Goal: Task Accomplishment & Management: Complete application form

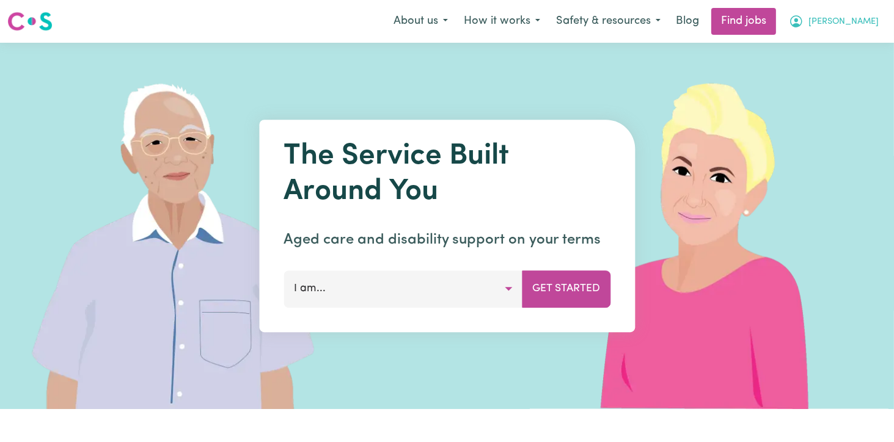
click at [873, 24] on span "[PERSON_NAME]" at bounding box center [843, 21] width 70 height 13
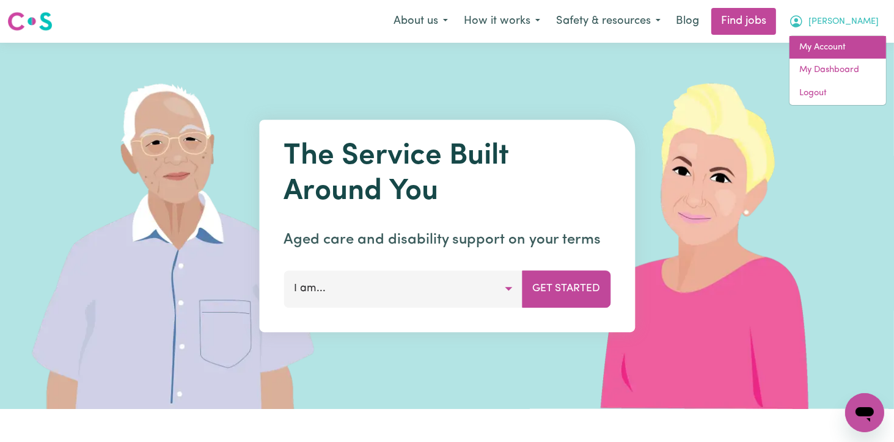
click at [828, 56] on link "My Account" at bounding box center [837, 47] width 97 height 23
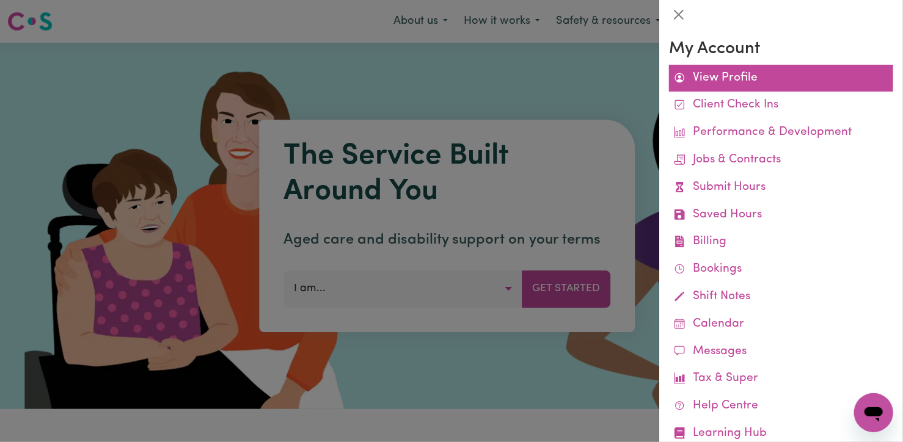
click at [744, 81] on link "View Profile" at bounding box center [781, 78] width 224 height 27
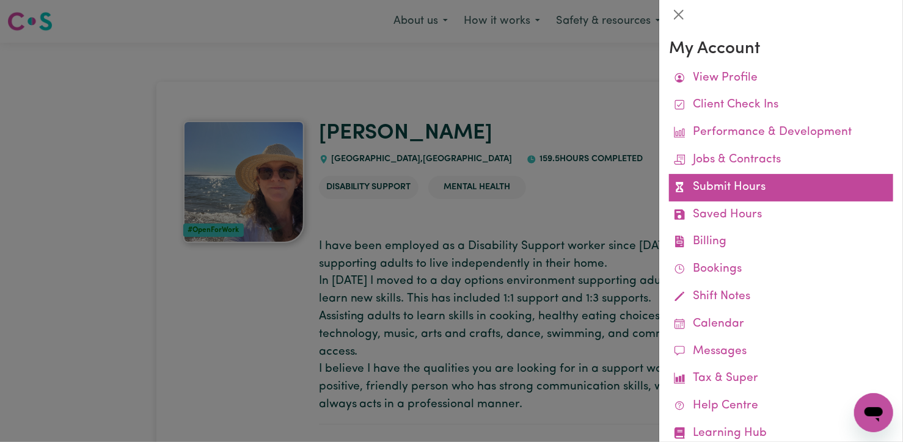
click at [709, 183] on link "Submit Hours" at bounding box center [781, 187] width 224 height 27
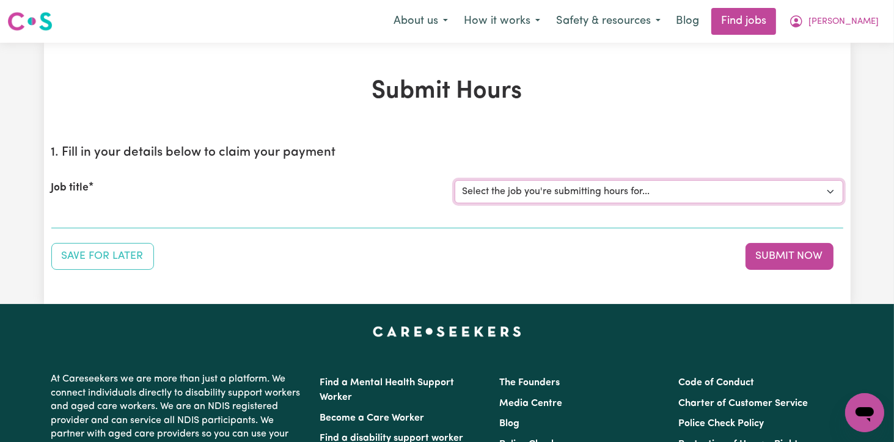
click at [829, 189] on select "Select the job you're submitting hours for... [[PERSON_NAME]] Support Worker Fo…" at bounding box center [649, 191] width 389 height 23
select select "12237"
click at [455, 180] on select "Select the job you're submitting hours for... [[PERSON_NAME]] Support Worker Fo…" at bounding box center [649, 191] width 389 height 23
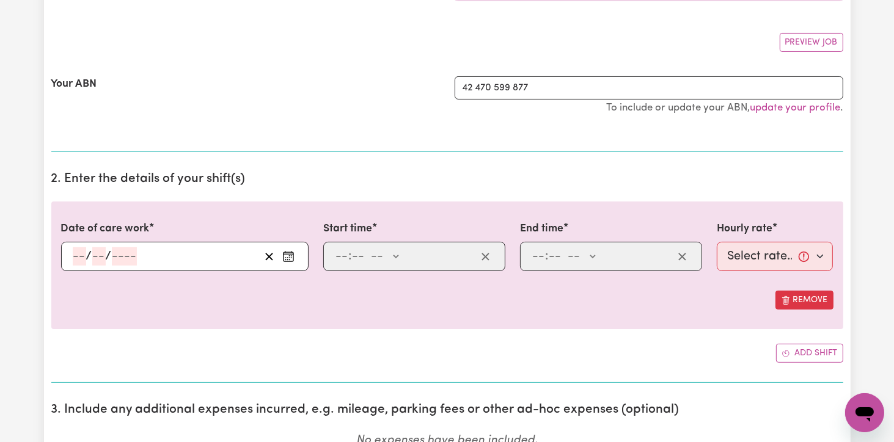
scroll to position [183, 0]
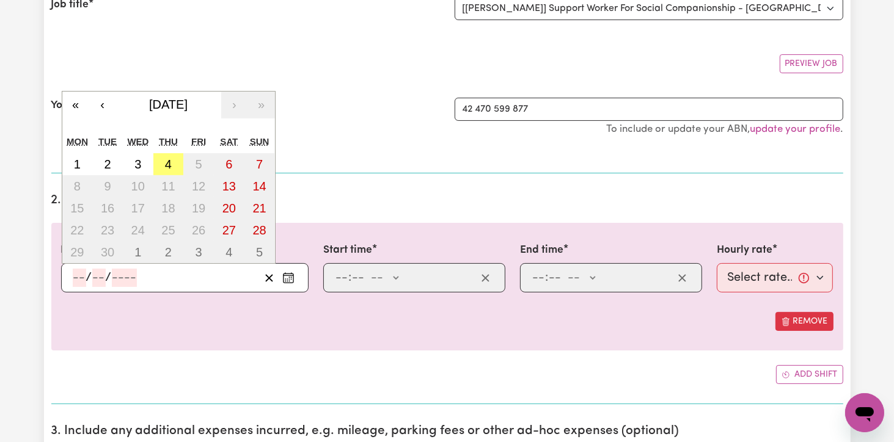
click at [78, 273] on input "number" at bounding box center [79, 278] width 13 height 18
click at [178, 166] on button "4" at bounding box center [168, 164] width 31 height 22
type input "[DATE]"
type input "4"
type input "9"
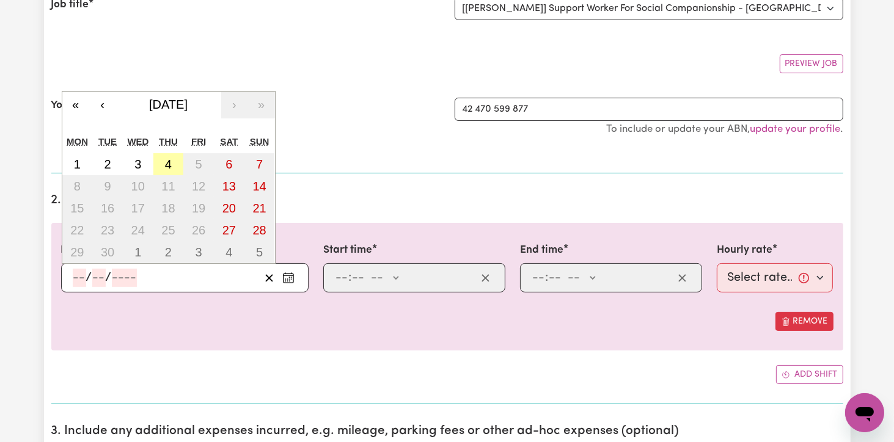
type input "2025"
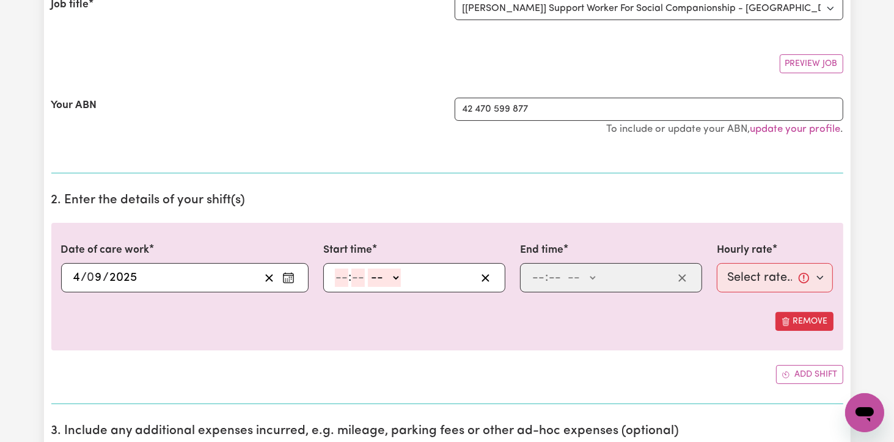
click at [340, 273] on input "number" at bounding box center [341, 278] width 13 height 18
type input "9"
type input "0"
click at [393, 274] on select "-- AM PM" at bounding box center [382, 278] width 33 height 18
select select "am"
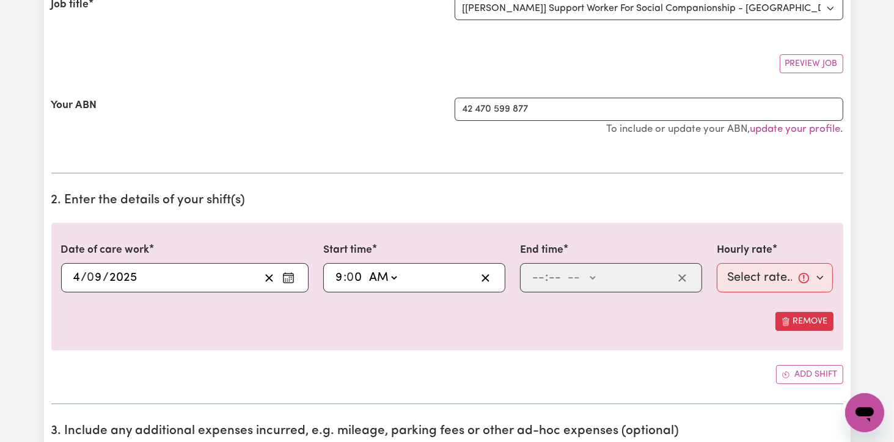
click at [366, 269] on select "-- AM PM" at bounding box center [382, 278] width 33 height 18
type input "09:00"
click at [536, 271] on input "number" at bounding box center [538, 278] width 13 height 18
type input "12"
type input "0"
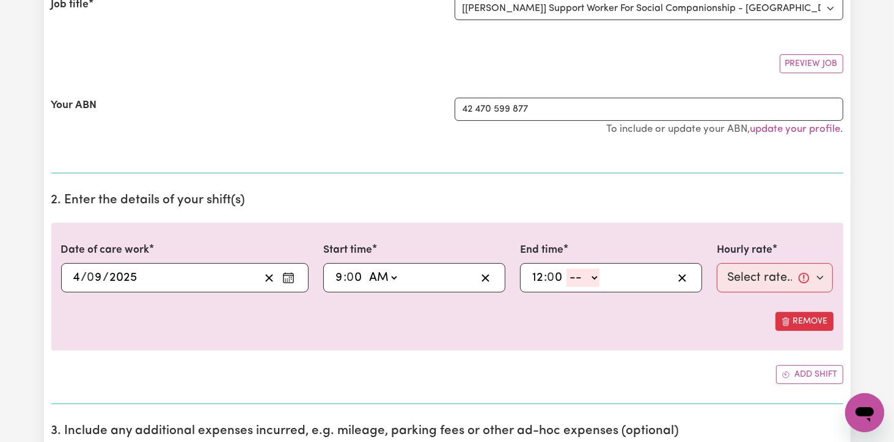
select select "pm"
click at [566, 269] on select "-- AM PM" at bounding box center [582, 278] width 33 height 18
type input "12:00"
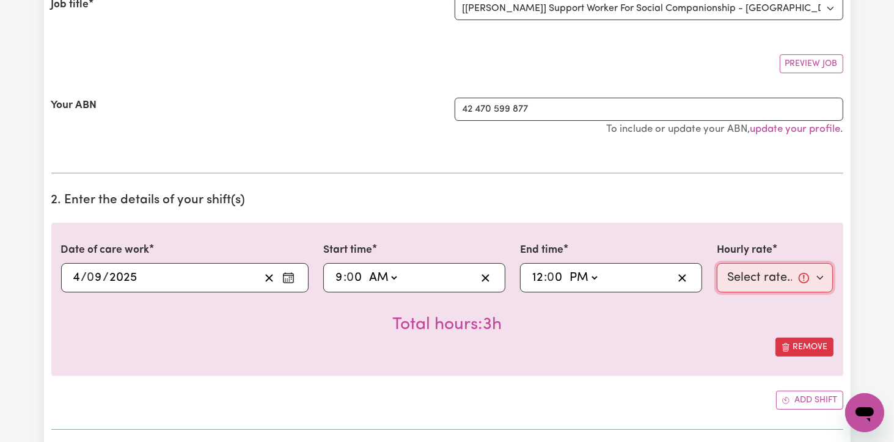
click at [823, 277] on select "Select rate... $82.49 (Weekday)" at bounding box center [775, 277] width 117 height 29
select select "82.49-Weekday"
click at [717, 263] on select "Select rate... $82.49 (Weekday)" at bounding box center [775, 277] width 117 height 29
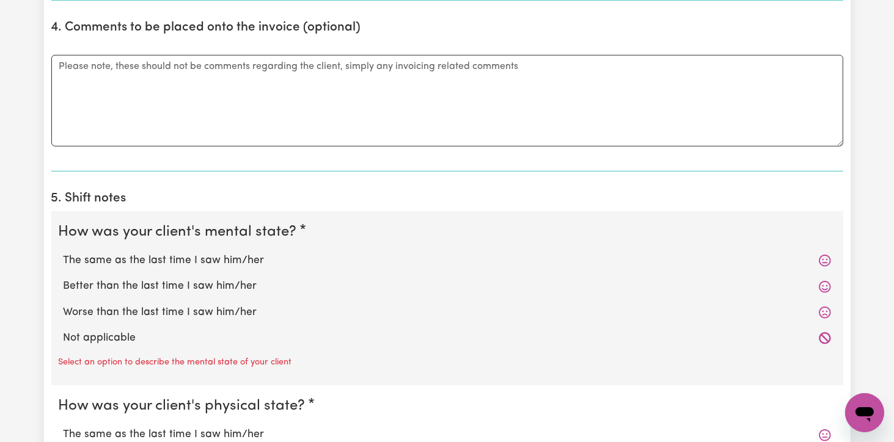
scroll to position [753, 0]
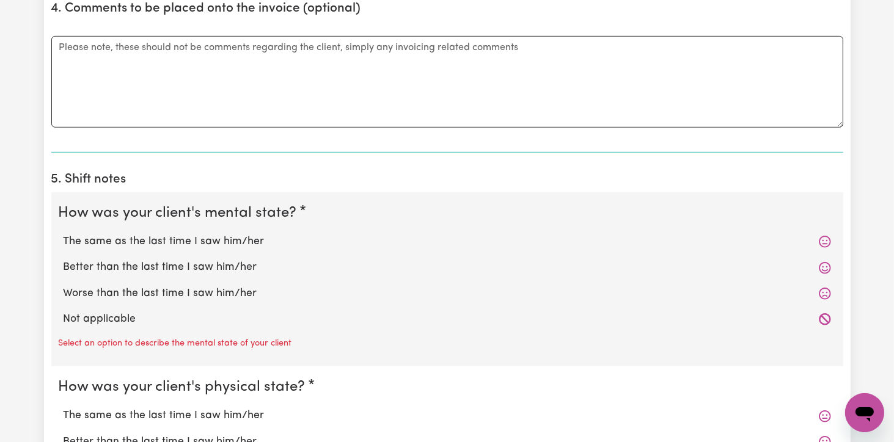
click at [142, 289] on label "Worse than the last time I saw him/her" at bounding box center [447, 294] width 767 height 16
click at [64, 286] on input "Worse than the last time I saw him/her" at bounding box center [63, 285] width 1 height 1
radio input "true"
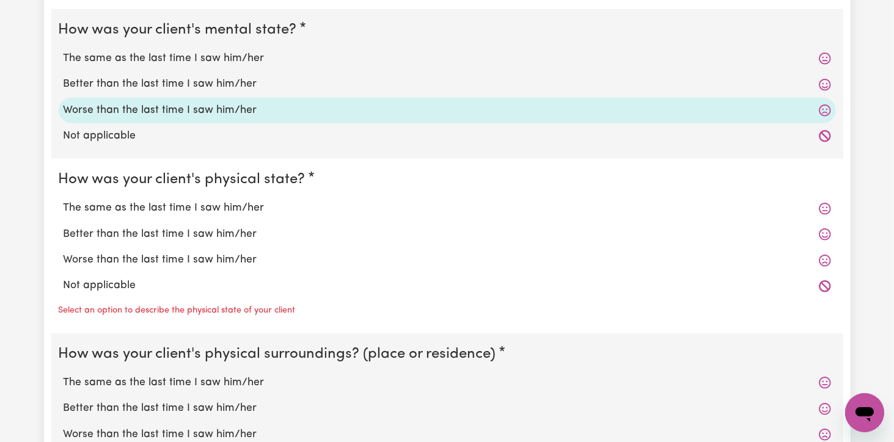
scroll to position [936, 0]
click at [141, 258] on label "Worse than the last time I saw him/her" at bounding box center [447, 260] width 767 height 16
click at [64, 252] on input "Worse than the last time I saw him/her" at bounding box center [63, 252] width 1 height 1
radio input "true"
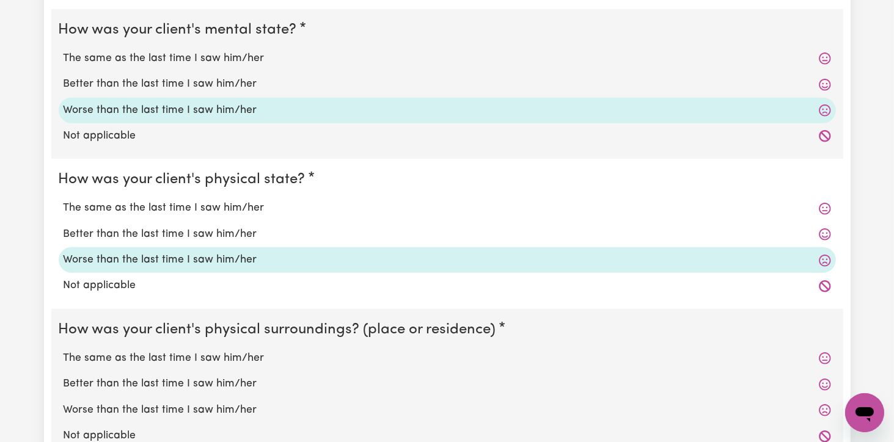
click at [142, 357] on label "The same as the last time I saw him/her" at bounding box center [447, 359] width 767 height 16
click at [64, 351] on input "The same as the last time I saw him/her" at bounding box center [63, 350] width 1 height 1
radio input "true"
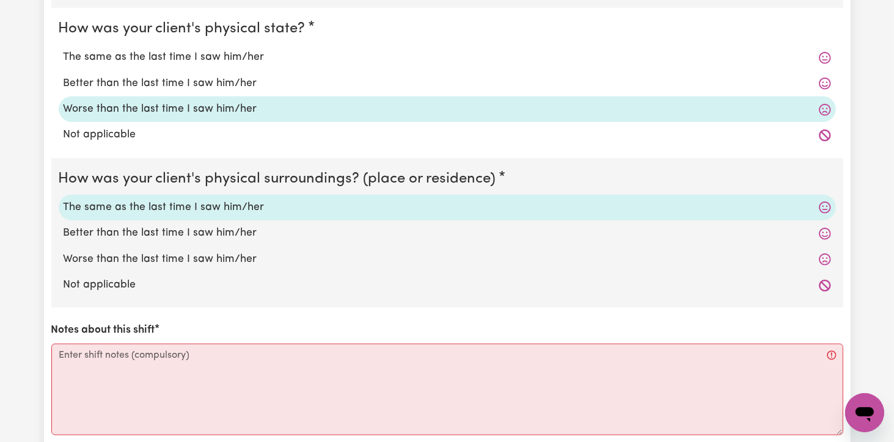
scroll to position [1119, 0]
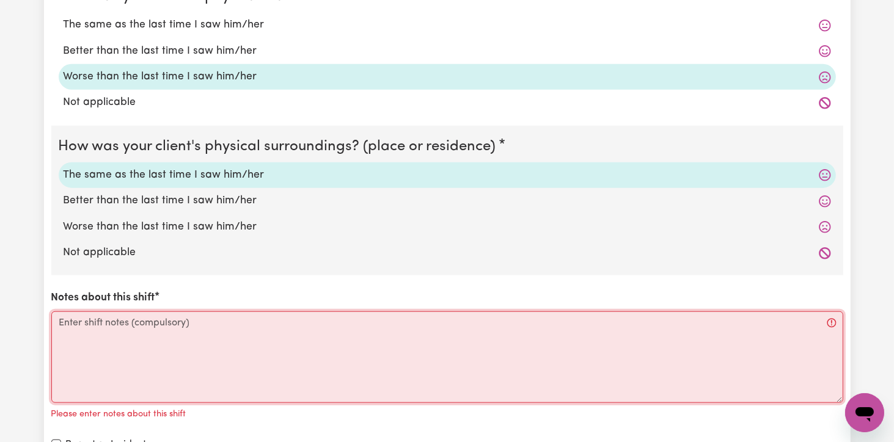
click at [56, 313] on textarea "Notes about this shift" at bounding box center [447, 358] width 792 height 92
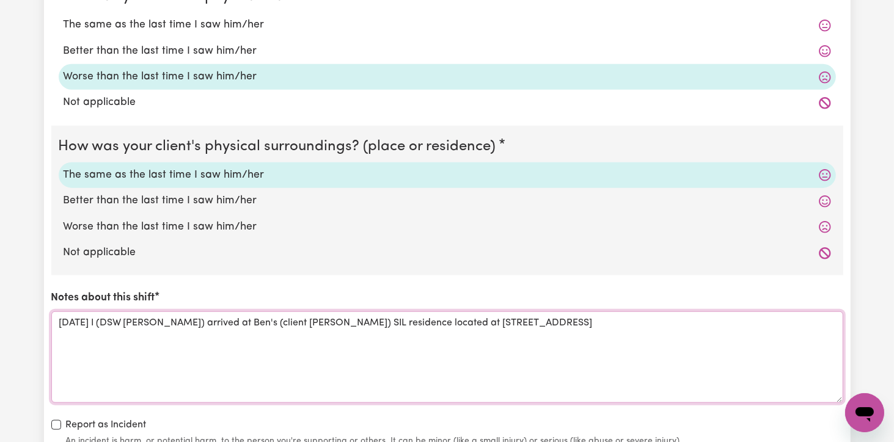
click at [633, 318] on textarea "[DATE] I (DSW [PERSON_NAME]) arrived at Ben's (client [PERSON_NAME]) SIL reside…" at bounding box center [447, 358] width 792 height 92
click at [692, 323] on textarea "[DATE] I (DSW [PERSON_NAME]) arrived at Ben's (client [PERSON_NAME]) SIL reside…" at bounding box center [447, 358] width 792 height 92
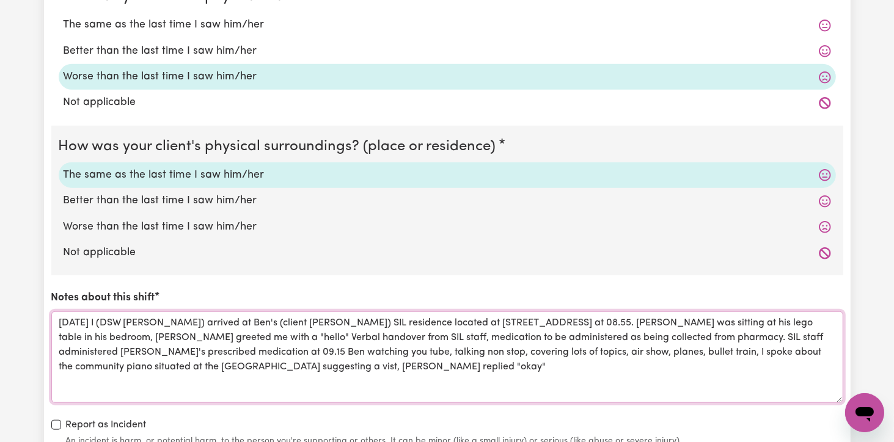
click at [279, 365] on textarea "[DATE] I (DSW [PERSON_NAME]) arrived at Ben's (client [PERSON_NAME]) SIL reside…" at bounding box center [447, 358] width 792 height 92
click at [276, 365] on textarea "[DATE] I (DSW [PERSON_NAME]) arrived at Ben's (client [PERSON_NAME]) SIL reside…" at bounding box center [447, 358] width 792 height 92
click at [284, 362] on textarea "[DATE] I (DSW [PERSON_NAME]) arrived at Ben's (client [PERSON_NAME]) SIL reside…" at bounding box center [447, 358] width 792 height 92
click at [307, 365] on textarea "[DATE] I (DSW [PERSON_NAME]) arrived at Ben's (client [PERSON_NAME]) SIL reside…" at bounding box center [447, 358] width 792 height 92
click at [286, 366] on textarea "[DATE] I (DSW [PERSON_NAME]) arrived at Ben's (client [PERSON_NAME]) SIL reside…" at bounding box center [447, 358] width 792 height 92
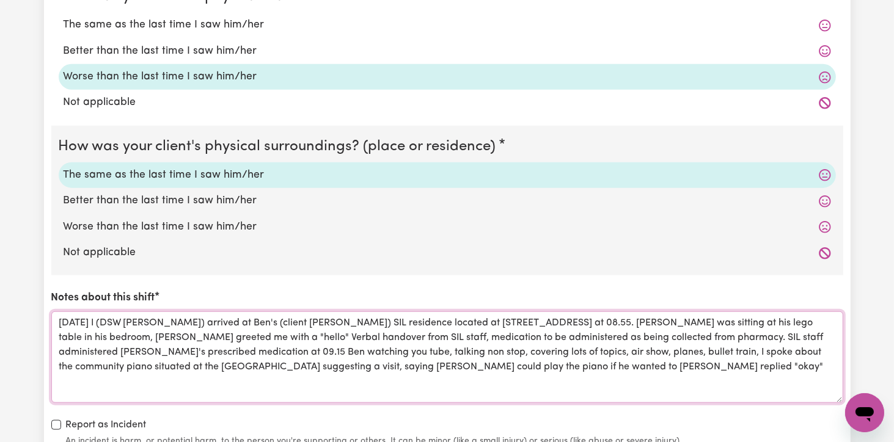
click at [586, 364] on textarea "[DATE] I (DSW [PERSON_NAME]) arrived at Ben's (client [PERSON_NAME]) SIL reside…" at bounding box center [447, 358] width 792 height 92
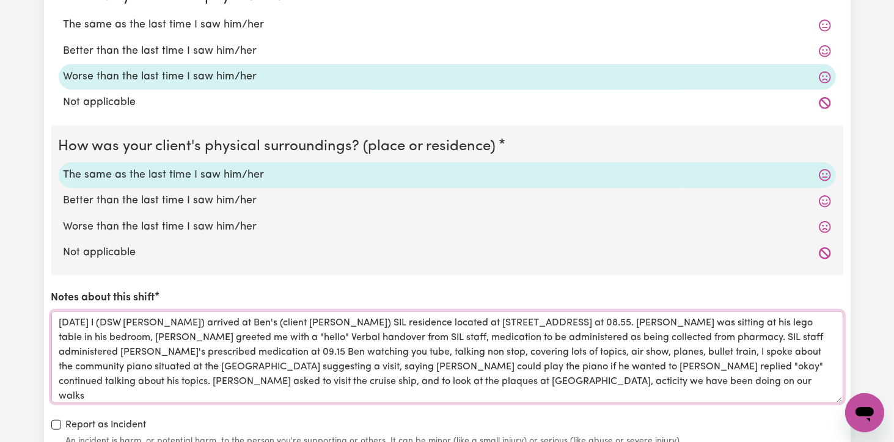
click at [337, 376] on textarea "[DATE] I (DSW [PERSON_NAME]) arrived at Ben's (client [PERSON_NAME]) SIL reside…" at bounding box center [447, 358] width 792 height 92
click at [317, 381] on textarea "[DATE] I (DSW [PERSON_NAME]) arrived at Ben's (client [PERSON_NAME]) SIL reside…" at bounding box center [447, 358] width 792 height 92
click at [505, 378] on textarea "[DATE] I (DSW [PERSON_NAME]) arrived at Ben's (client [PERSON_NAME]) SIL reside…" at bounding box center [447, 358] width 792 height 92
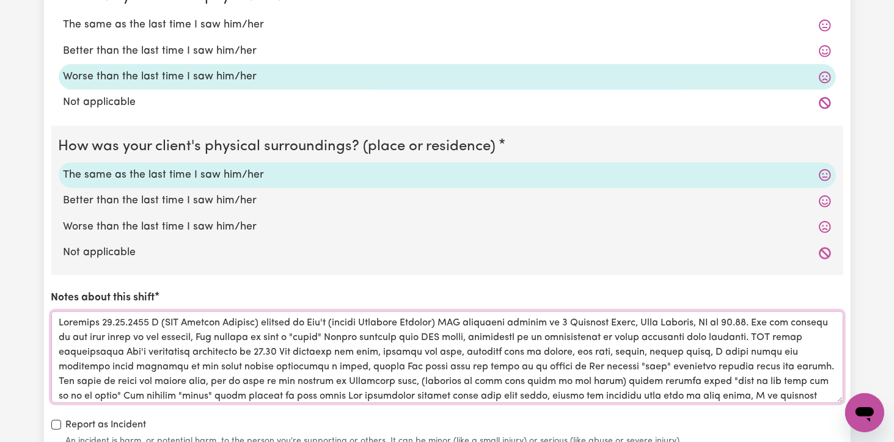
scroll to position [14, 0]
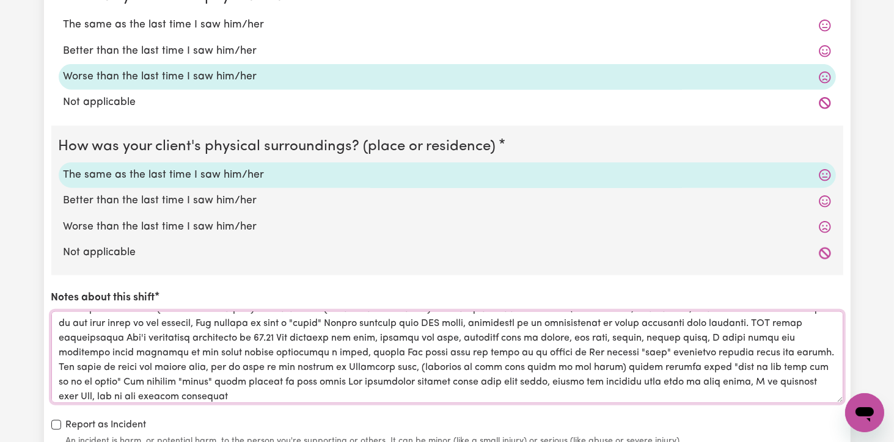
click at [140, 393] on textarea "Notes about this shift" at bounding box center [447, 358] width 792 height 92
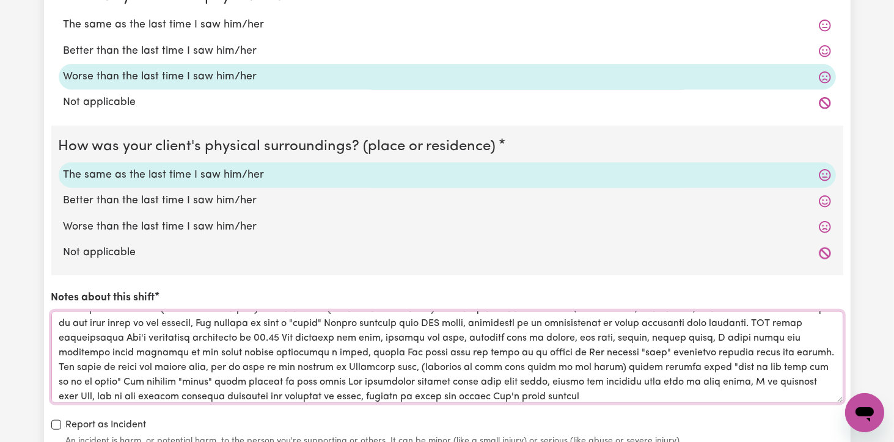
click at [312, 395] on textarea "Notes about this shift" at bounding box center [447, 358] width 792 height 92
drag, startPoint x: 822, startPoint y: 379, endPoint x: 805, endPoint y: 386, distance: 18.2
click at [805, 386] on textarea "Notes about this shift" at bounding box center [447, 358] width 792 height 92
click at [563, 398] on textarea "Notes about this shift" at bounding box center [447, 358] width 792 height 92
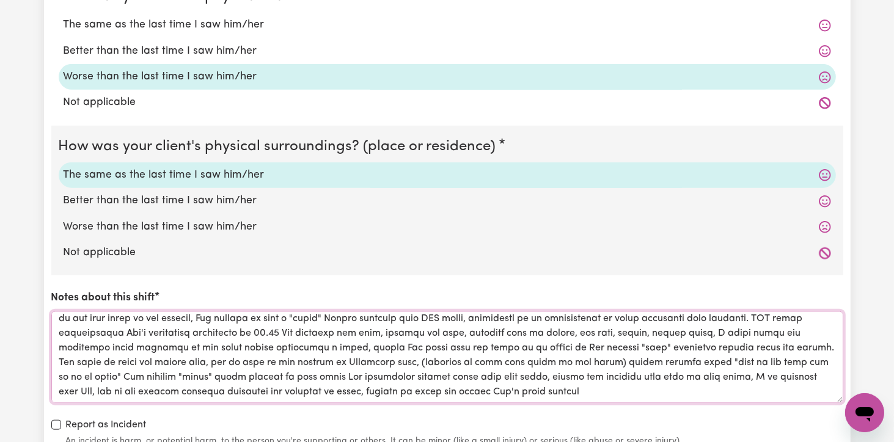
drag, startPoint x: 314, startPoint y: 395, endPoint x: 806, endPoint y: 375, distance: 492.3
click at [806, 375] on textarea "Notes about this shift" at bounding box center [447, 358] width 792 height 92
click at [60, 388] on textarea "Notes about this shift" at bounding box center [447, 358] width 792 height 92
click at [266, 392] on textarea "Notes about this shift" at bounding box center [447, 358] width 792 height 92
click at [60, 386] on textarea "Notes about this shift" at bounding box center [447, 358] width 792 height 92
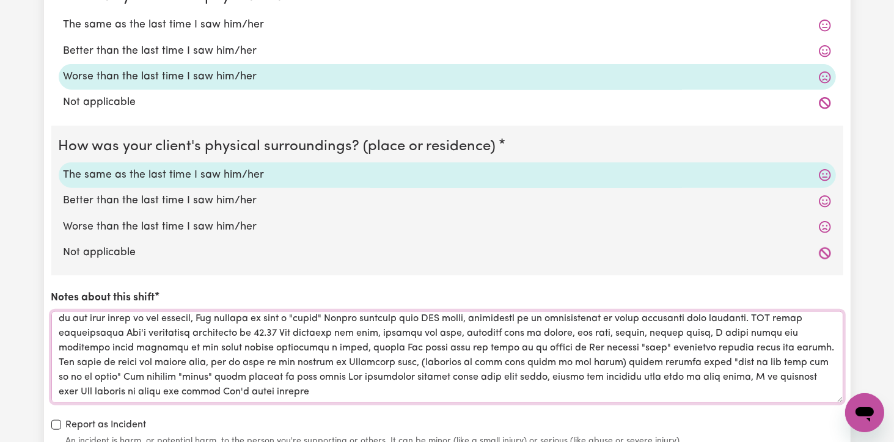
click at [264, 393] on textarea "Notes about this shift" at bounding box center [447, 358] width 792 height 92
click at [292, 393] on textarea "Notes about this shift" at bounding box center [447, 358] width 792 height 92
click at [558, 390] on textarea "Notes about this shift" at bounding box center [447, 358] width 792 height 92
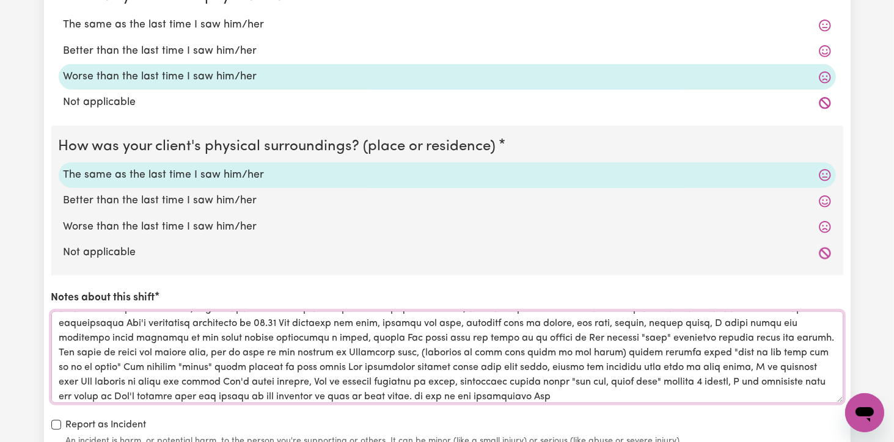
click at [400, 394] on textarea "Notes about this shift" at bounding box center [447, 358] width 792 height 92
click at [535, 392] on textarea "Notes about this shift" at bounding box center [447, 358] width 792 height 92
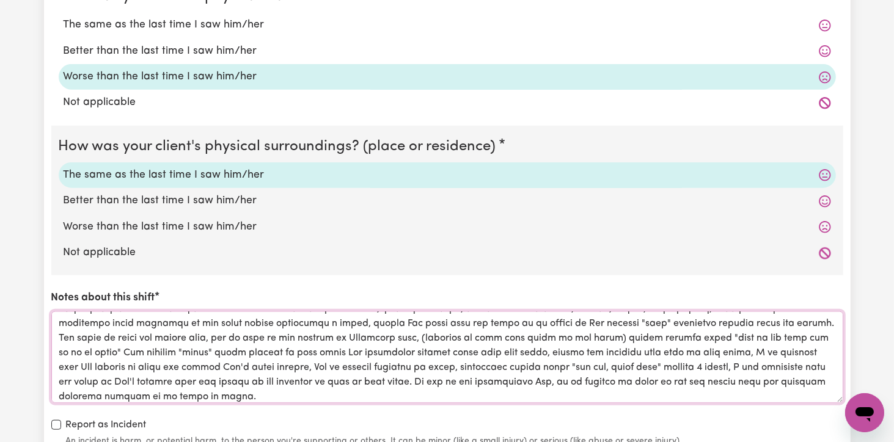
click at [503, 378] on textarea "Notes about this shift" at bounding box center [447, 358] width 792 height 92
click at [518, 381] on textarea "Notes about this shift" at bounding box center [447, 358] width 792 height 92
click at [697, 381] on textarea "Notes about this shift" at bounding box center [447, 358] width 792 height 92
click at [318, 395] on textarea "Notes about this shift" at bounding box center [447, 358] width 792 height 92
drag, startPoint x: 578, startPoint y: 380, endPoint x: 546, endPoint y: 387, distance: 32.6
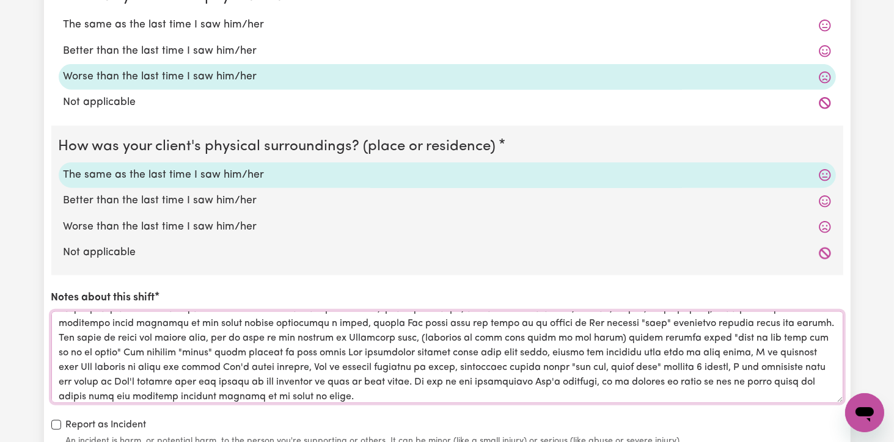
click at [546, 387] on textarea "Notes about this shift" at bounding box center [447, 358] width 792 height 92
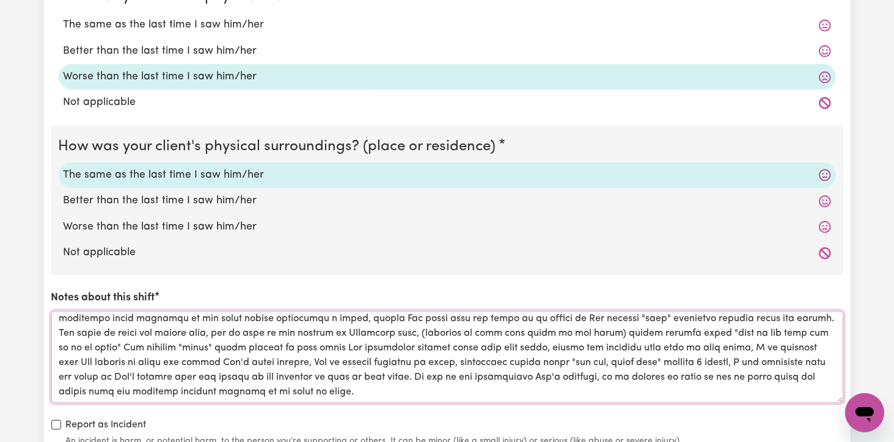
drag, startPoint x: 589, startPoint y: 380, endPoint x: 472, endPoint y: 383, distance: 117.3
click at [472, 383] on textarea "Notes about this shift" at bounding box center [447, 358] width 792 height 92
click at [554, 389] on textarea "Notes about this shift" at bounding box center [447, 358] width 792 height 92
drag, startPoint x: 587, startPoint y: 374, endPoint x: 430, endPoint y: 382, distance: 156.6
click at [430, 382] on textarea "Notes about this shift" at bounding box center [447, 358] width 792 height 92
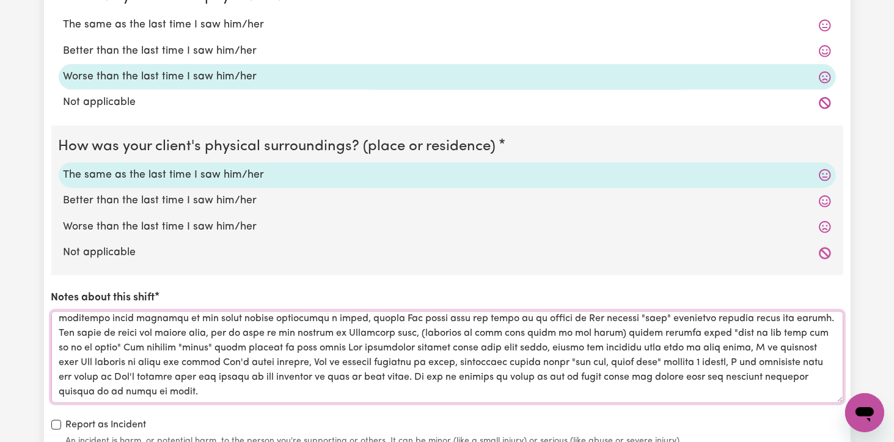
click at [156, 391] on textarea "Notes about this shift" at bounding box center [447, 358] width 792 height 92
click at [110, 391] on textarea "Notes about this shift" at bounding box center [447, 358] width 792 height 92
click at [390, 376] on textarea "Notes about this shift" at bounding box center [447, 358] width 792 height 92
click at [396, 378] on textarea "Notes about this shift" at bounding box center [447, 358] width 792 height 92
click at [391, 375] on textarea "Notes about this shift" at bounding box center [447, 358] width 792 height 92
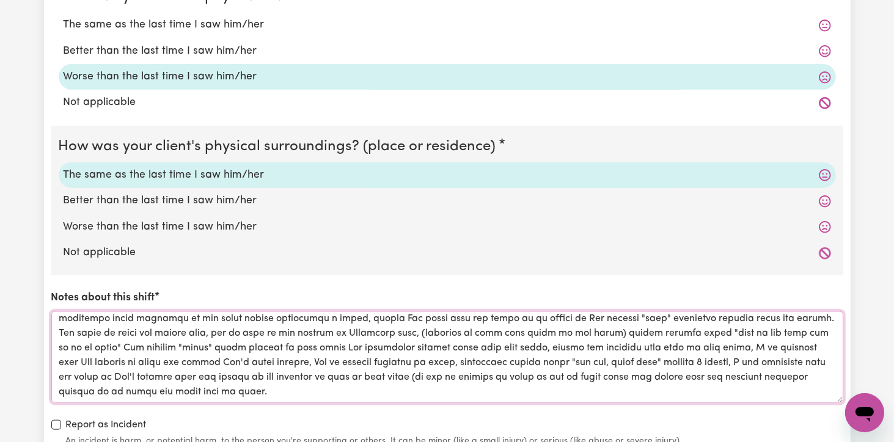
click at [221, 390] on textarea "Notes about this shift" at bounding box center [447, 358] width 792 height 92
click at [691, 346] on textarea "Notes about this shift" at bounding box center [447, 358] width 792 height 92
click at [693, 347] on textarea "Notes about this shift" at bounding box center [447, 358] width 792 height 92
click at [691, 350] on textarea "Notes about this shift" at bounding box center [447, 358] width 792 height 92
click at [726, 346] on textarea "Notes about this shift" at bounding box center [447, 358] width 792 height 92
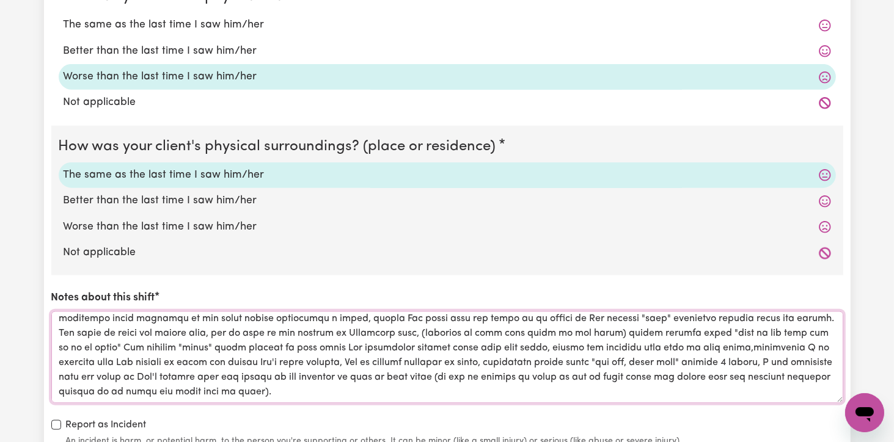
click at [692, 349] on textarea "Notes about this shift" at bounding box center [447, 358] width 792 height 92
click at [692, 348] on textarea "Notes about this shift" at bounding box center [447, 358] width 792 height 92
click at [694, 348] on textarea "Notes about this shift" at bounding box center [447, 358] width 792 height 92
click at [738, 345] on textarea "Notes about this shift" at bounding box center [447, 358] width 792 height 92
click at [384, 358] on textarea "Notes about this shift" at bounding box center [447, 358] width 792 height 92
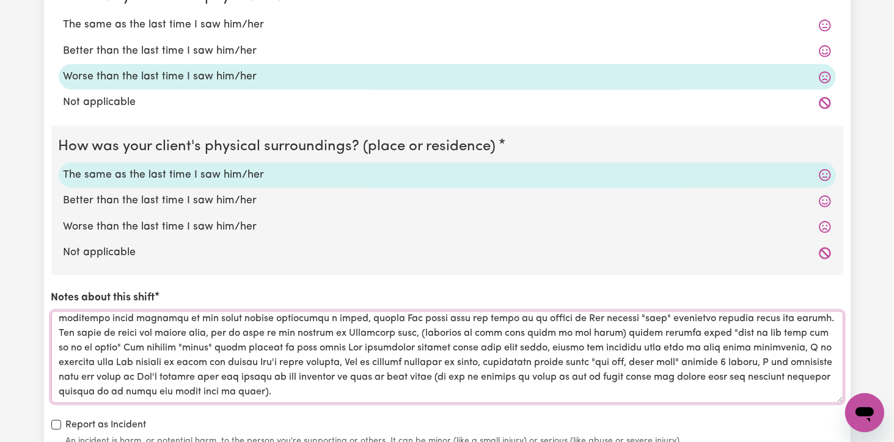
click at [386, 359] on textarea "Notes about this shift" at bounding box center [447, 358] width 792 height 92
click at [306, 378] on textarea "Notes about this shift" at bounding box center [447, 358] width 792 height 92
click at [265, 392] on textarea "Notes about this shift" at bounding box center [447, 358] width 792 height 92
click at [735, 348] on textarea "Notes about this shift" at bounding box center [447, 358] width 792 height 92
drag, startPoint x: 530, startPoint y: 376, endPoint x: 413, endPoint y: 376, distance: 117.3
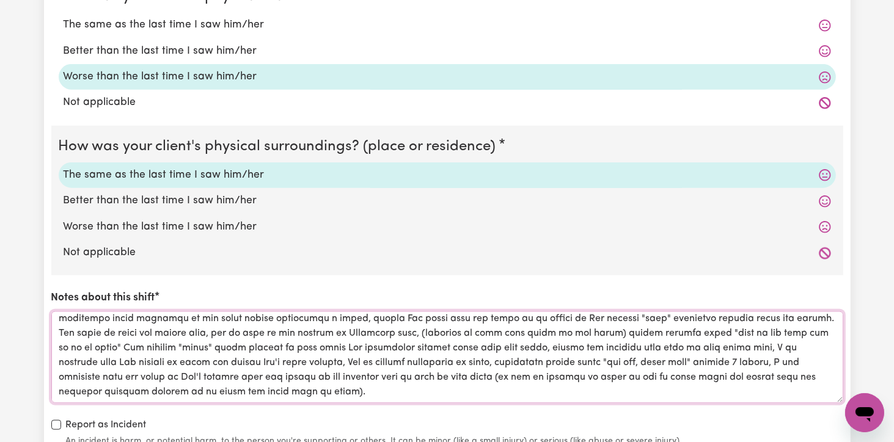
click at [413, 376] on textarea "Notes about this shift" at bounding box center [447, 358] width 792 height 92
click at [700, 359] on textarea "Notes about this shift" at bounding box center [447, 358] width 792 height 92
click at [140, 372] on textarea "Notes about this shift" at bounding box center [447, 358] width 792 height 92
click at [418, 373] on textarea "Notes about this shift" at bounding box center [447, 358] width 792 height 92
click at [604, 376] on textarea "Notes about this shift" at bounding box center [447, 358] width 792 height 92
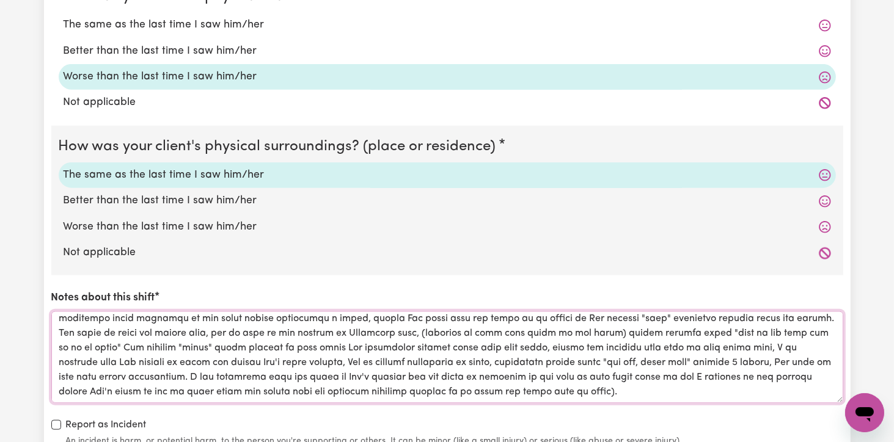
click at [175, 390] on textarea "Notes about this shift" at bounding box center [447, 358] width 792 height 92
click at [100, 388] on textarea "Notes about this shift" at bounding box center [447, 358] width 792 height 92
click at [445, 390] on textarea "Notes about this shift" at bounding box center [447, 358] width 792 height 92
click at [123, 393] on textarea "Notes about this shift" at bounding box center [447, 358] width 792 height 92
click at [352, 393] on textarea "Notes about this shift" at bounding box center [447, 358] width 792 height 92
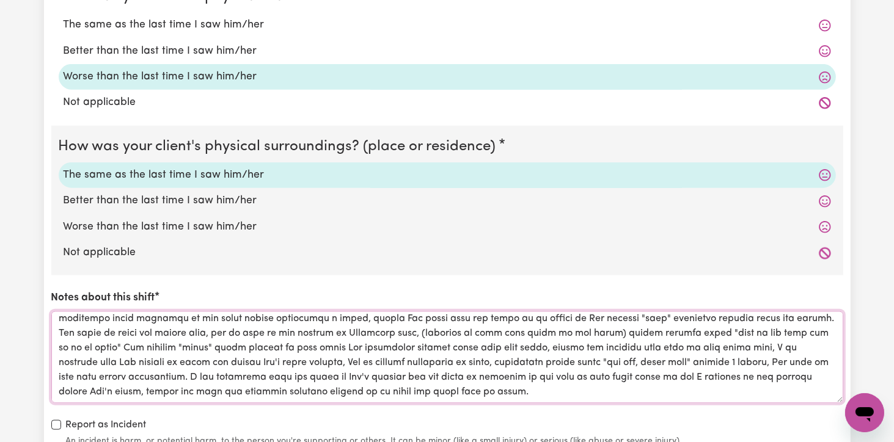
click at [355, 390] on textarea "Notes about this shift" at bounding box center [447, 358] width 792 height 92
click at [476, 389] on textarea "Notes about this shift" at bounding box center [447, 358] width 792 height 92
click at [717, 346] on textarea "Notes about this shift" at bounding box center [447, 358] width 792 height 92
click at [632, 389] on textarea "Notes about this shift" at bounding box center [447, 358] width 792 height 92
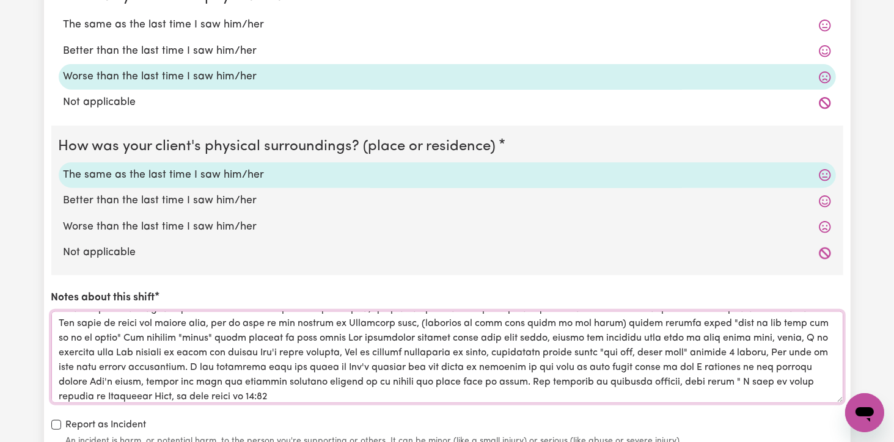
click at [133, 393] on textarea "Notes about this shift" at bounding box center [447, 358] width 792 height 92
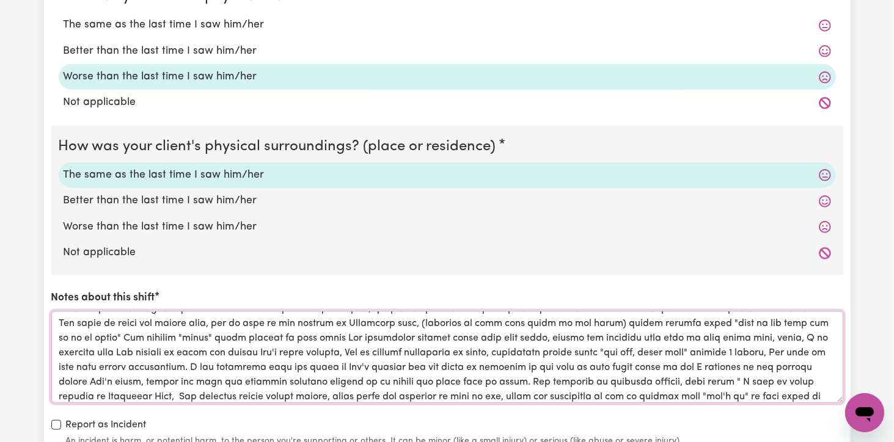
click at [805, 393] on textarea "Notes about this shift" at bounding box center [447, 358] width 792 height 92
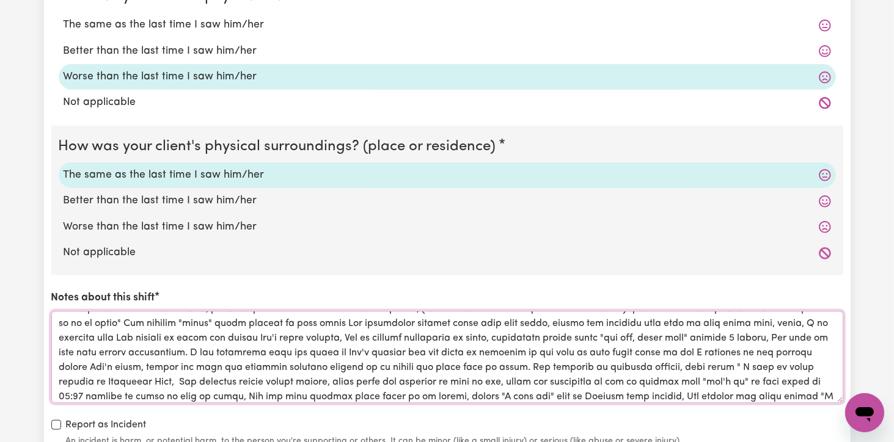
scroll to position [87, 0]
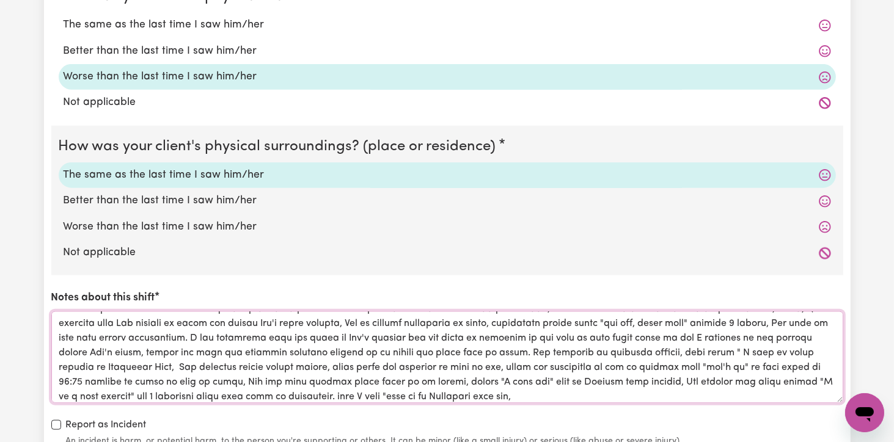
click at [360, 395] on textarea "Notes about this shift" at bounding box center [447, 358] width 792 height 92
click at [499, 395] on textarea "Notes about this shift" at bounding box center [447, 358] width 792 height 92
click at [605, 396] on textarea "Notes about this shift" at bounding box center [447, 358] width 792 height 92
click at [611, 395] on textarea "Notes about this shift" at bounding box center [447, 358] width 792 height 92
click at [659, 393] on textarea "Notes about this shift" at bounding box center [447, 358] width 792 height 92
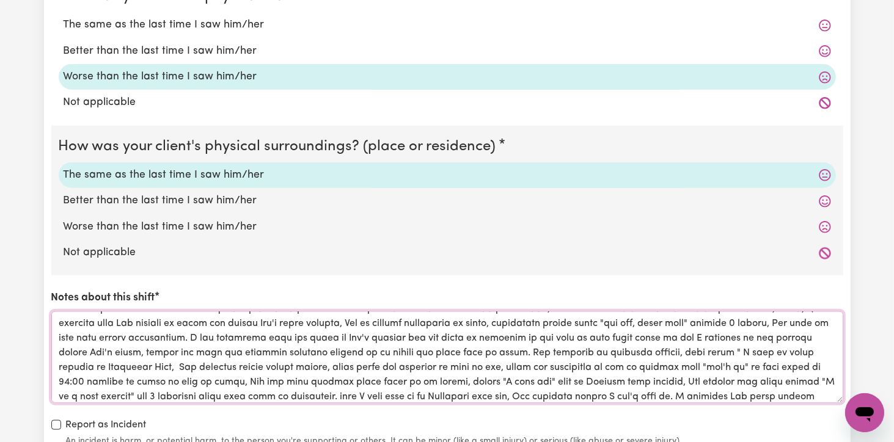
scroll to position [102, 0]
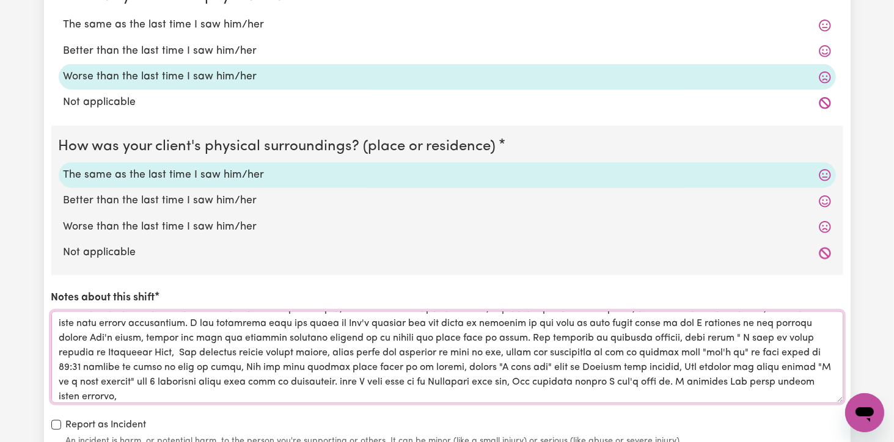
click at [659, 393] on textarea "Notes about this shift" at bounding box center [447, 358] width 792 height 92
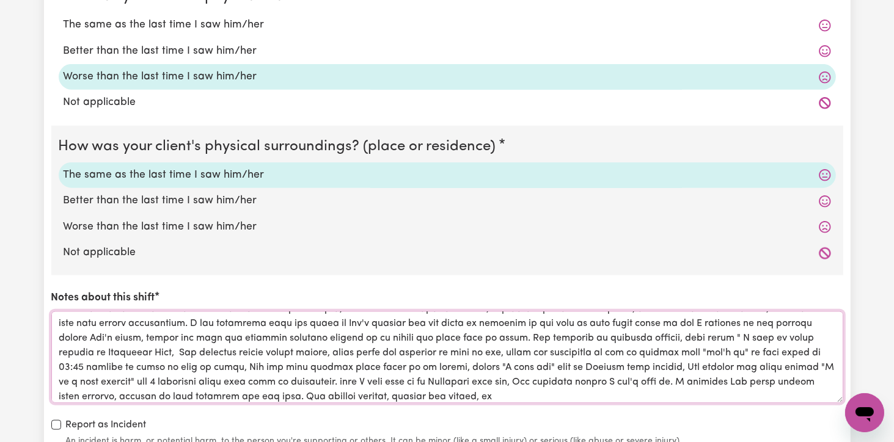
click at [287, 397] on textarea "Notes about this shift" at bounding box center [447, 358] width 792 height 92
click at [533, 397] on textarea "Notes about this shift" at bounding box center [447, 358] width 792 height 92
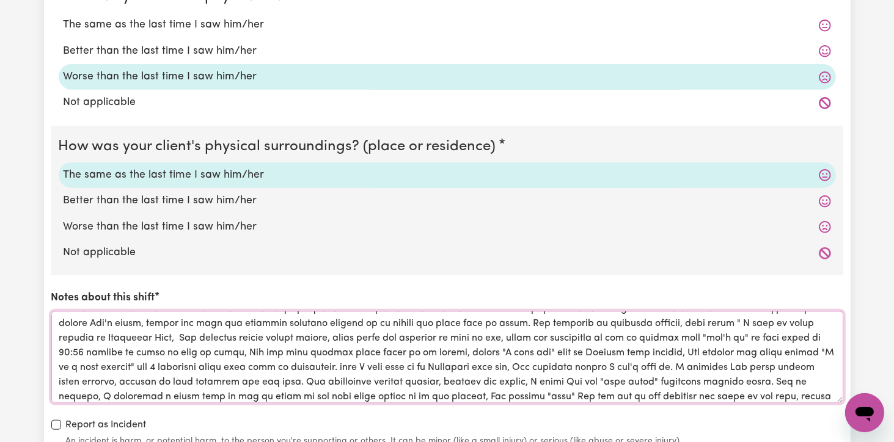
scroll to position [131, 0]
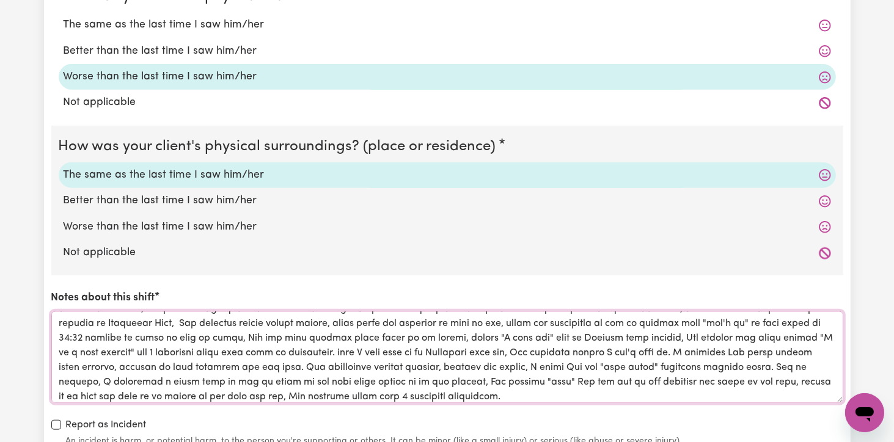
click at [569, 381] on textarea "Notes about this shift" at bounding box center [447, 358] width 792 height 92
click at [454, 396] on textarea "Notes about this shift" at bounding box center [447, 358] width 792 height 92
click at [565, 394] on textarea "Notes about this shift" at bounding box center [447, 358] width 792 height 92
click at [567, 393] on textarea "Notes about this shift" at bounding box center [447, 358] width 792 height 92
click at [592, 393] on textarea "Notes about this shift" at bounding box center [447, 358] width 792 height 92
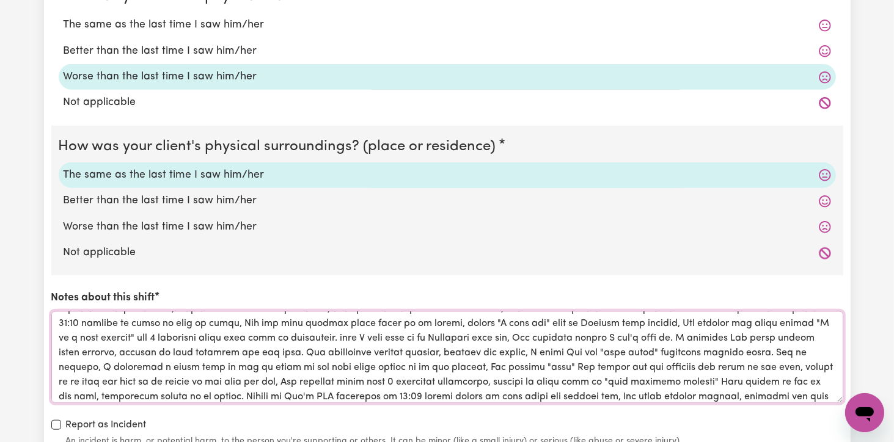
scroll to position [161, 0]
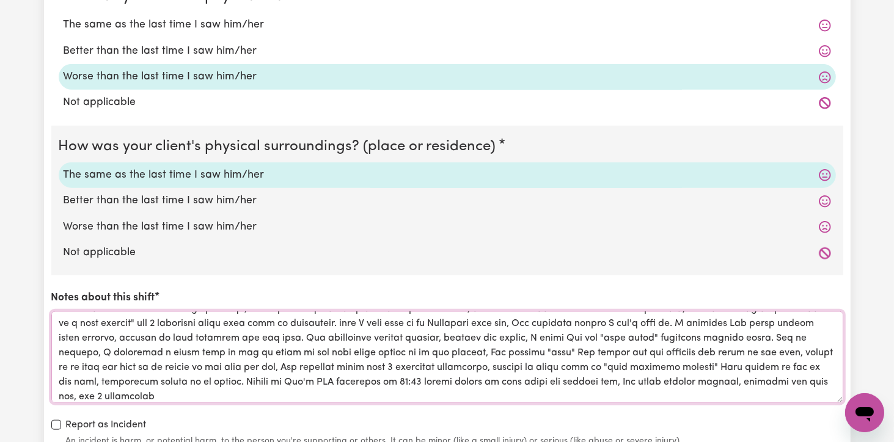
click at [101, 395] on textarea "Notes about this shift" at bounding box center [447, 358] width 792 height 92
click at [120, 404] on div "How was your client's mental state? The same as the last time I saw him/her Bet…" at bounding box center [447, 137] width 792 height 622
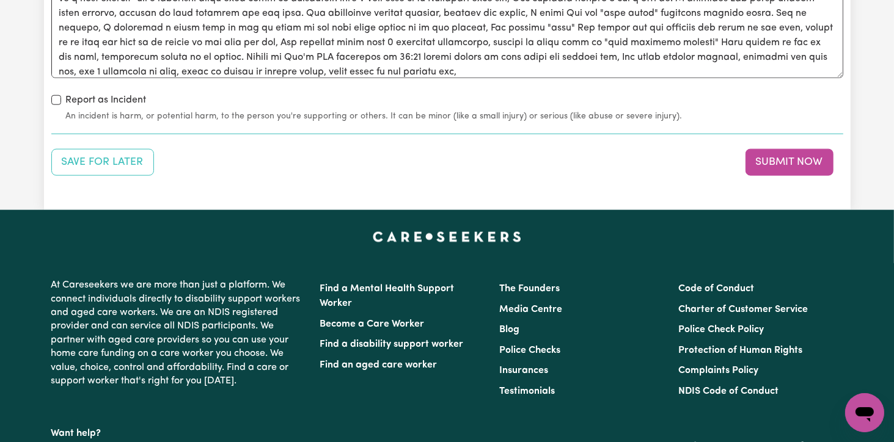
scroll to position [1323, 0]
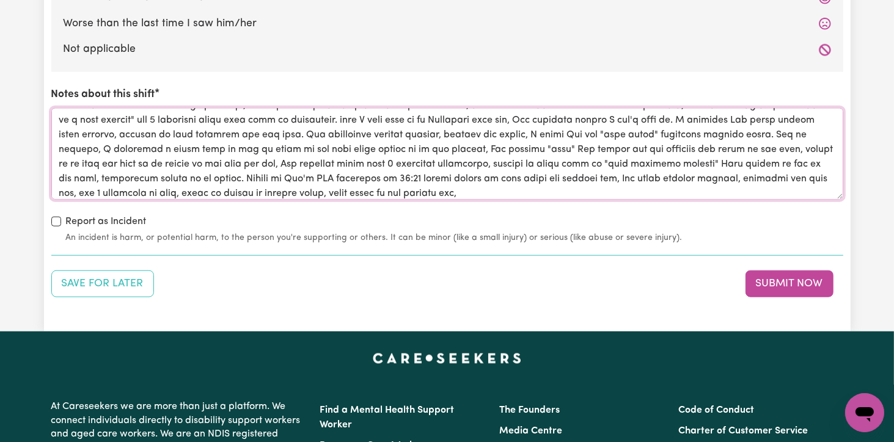
click at [453, 188] on textarea "Notes about this shift" at bounding box center [447, 154] width 792 height 92
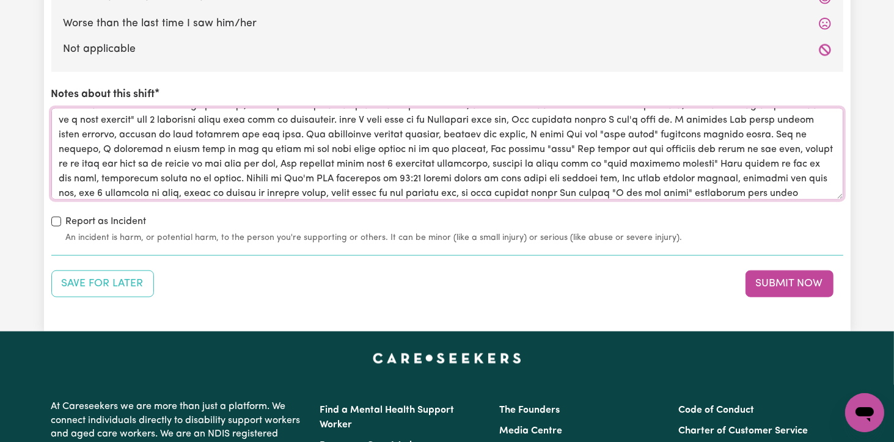
click at [497, 190] on textarea "Notes about this shift" at bounding box center [447, 154] width 792 height 92
click at [782, 192] on textarea "Notes about this shift" at bounding box center [447, 154] width 792 height 92
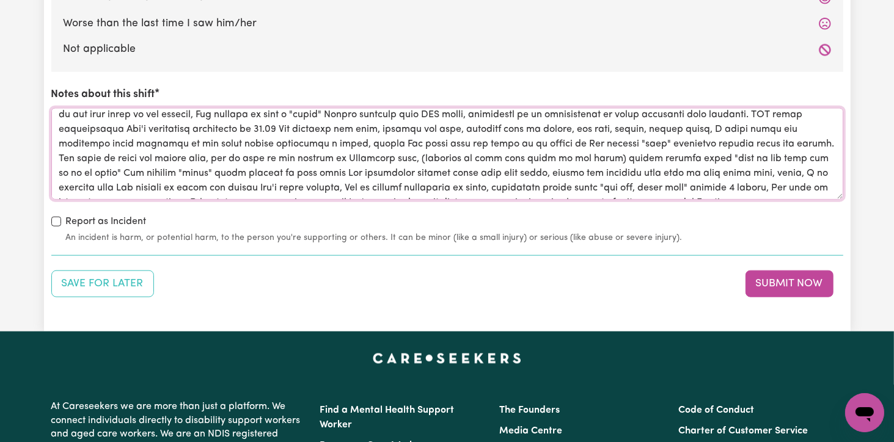
scroll to position [0, 0]
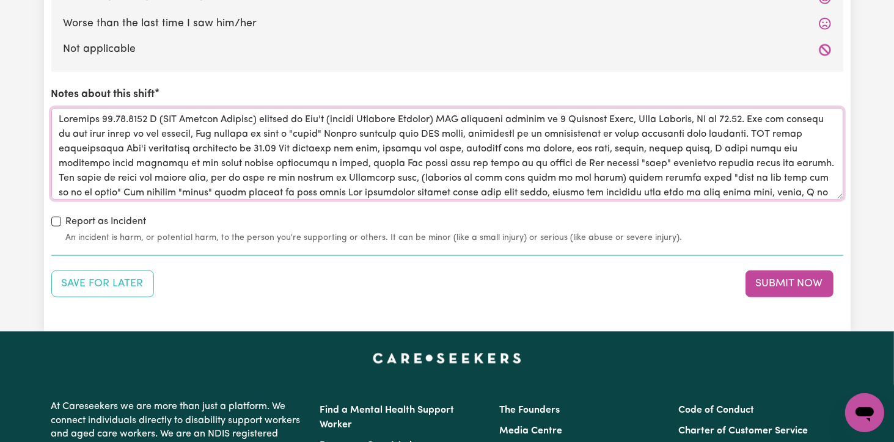
click at [152, 133] on textarea "Notes about this shift" at bounding box center [447, 154] width 792 height 92
click at [155, 131] on textarea "Notes about this shift" at bounding box center [447, 154] width 792 height 92
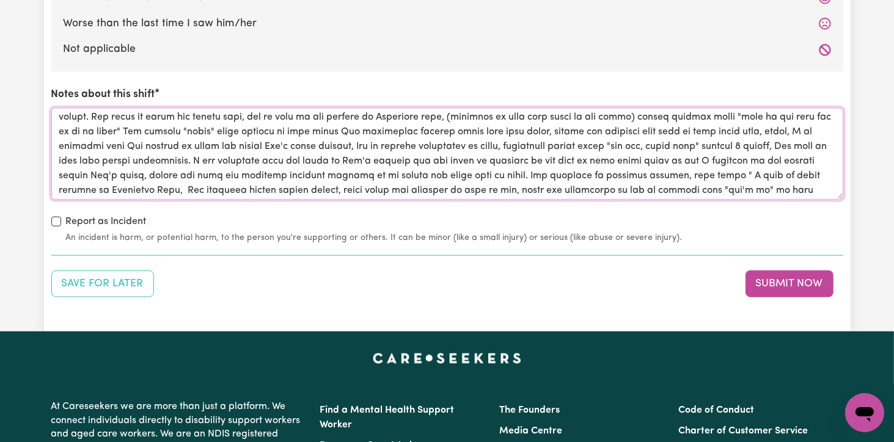
scroll to position [122, 0]
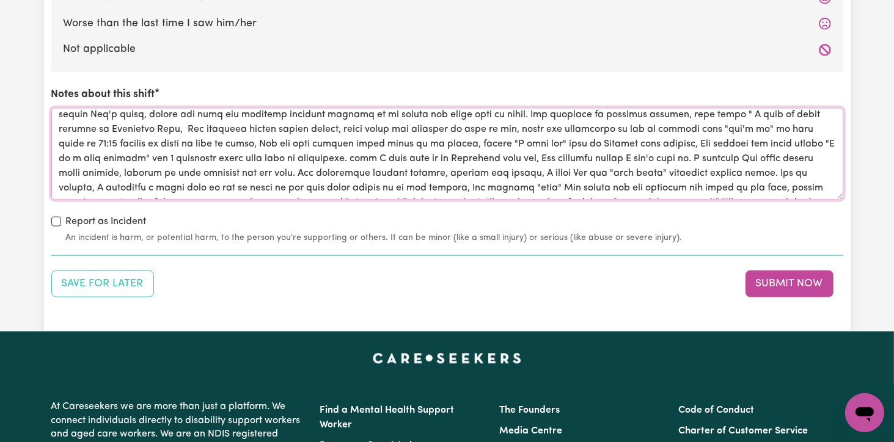
click at [228, 142] on textarea "Notes about this shift" at bounding box center [447, 154] width 792 height 92
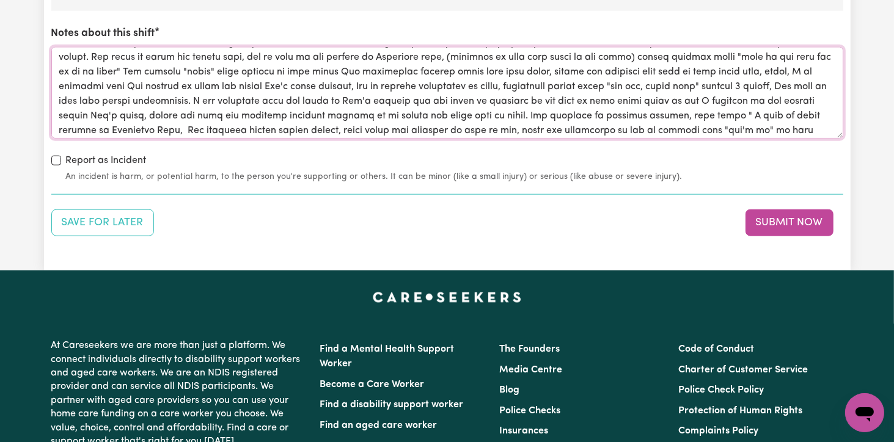
scroll to position [59, 0]
drag, startPoint x: 284, startPoint y: 129, endPoint x: 502, endPoint y: 119, distance: 218.4
click at [502, 119] on textarea "Notes about this shift" at bounding box center [447, 93] width 792 height 92
type textarea "[DATE] I (DSW [PERSON_NAME]) arrived at Ben's (client [PERSON_NAME]) SIL reside…"
click at [166, 156] on div "Report as Incident An incident is harm, or potential harm, to the person you're…" at bounding box center [447, 168] width 792 height 30
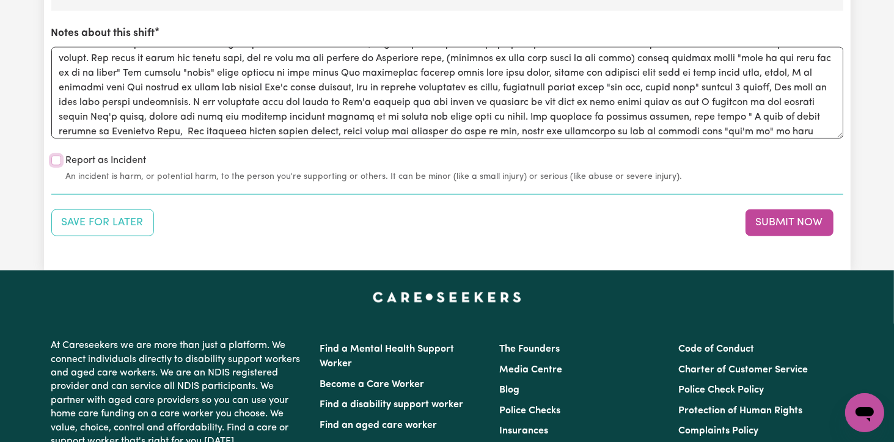
click at [57, 158] on input "Report as Incident" at bounding box center [56, 161] width 10 height 10
checkbox input "true"
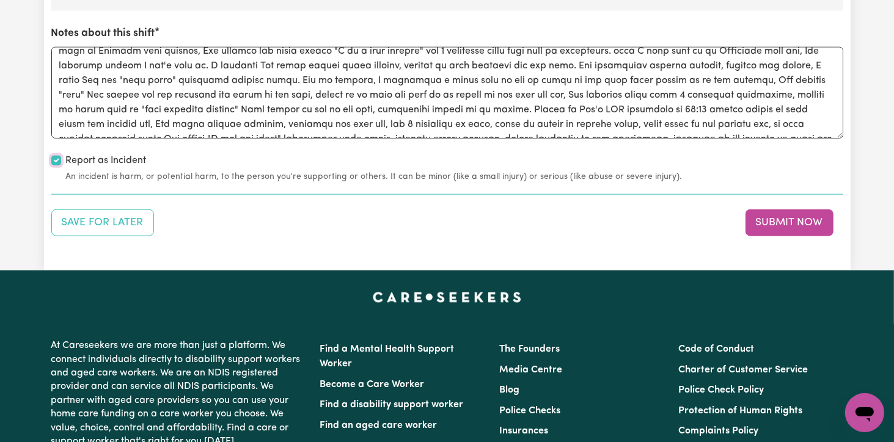
scroll to position [195, 0]
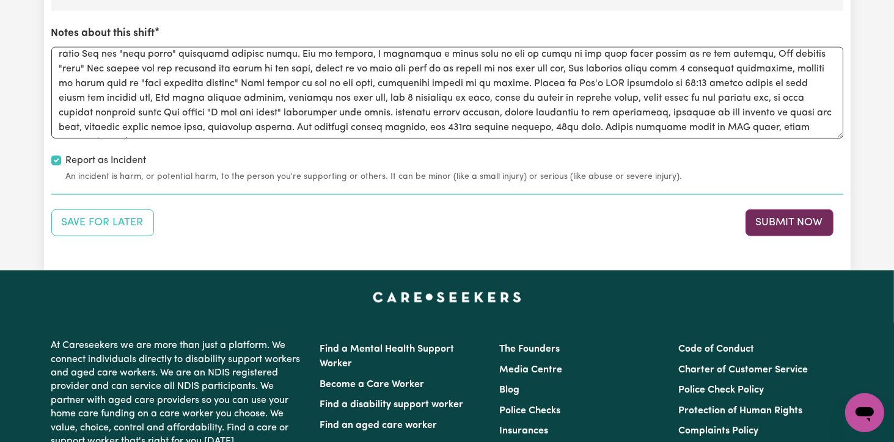
click at [771, 219] on button "Submit Now" at bounding box center [789, 223] width 88 height 27
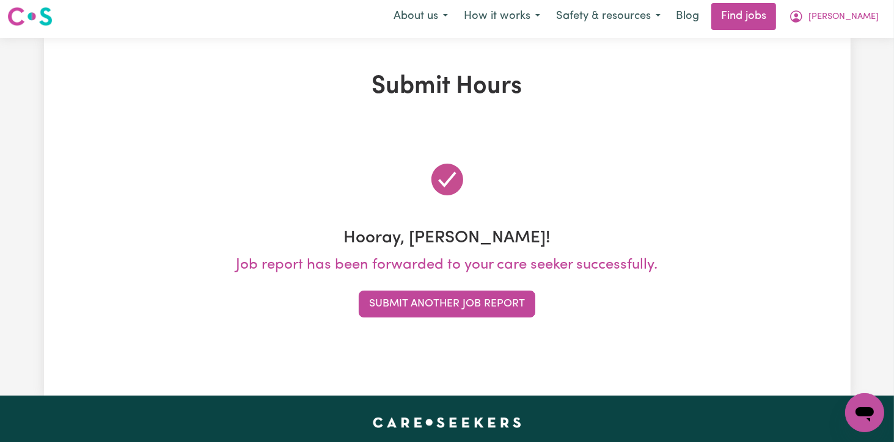
scroll to position [0, 0]
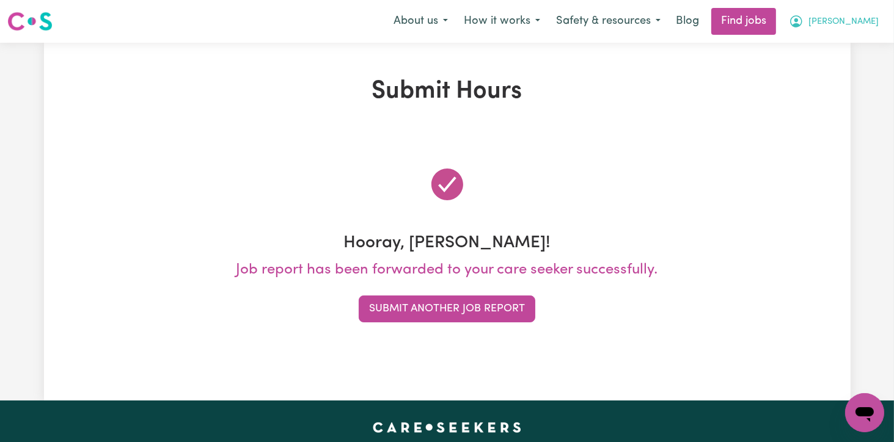
click at [862, 22] on span "[PERSON_NAME]" at bounding box center [843, 21] width 70 height 13
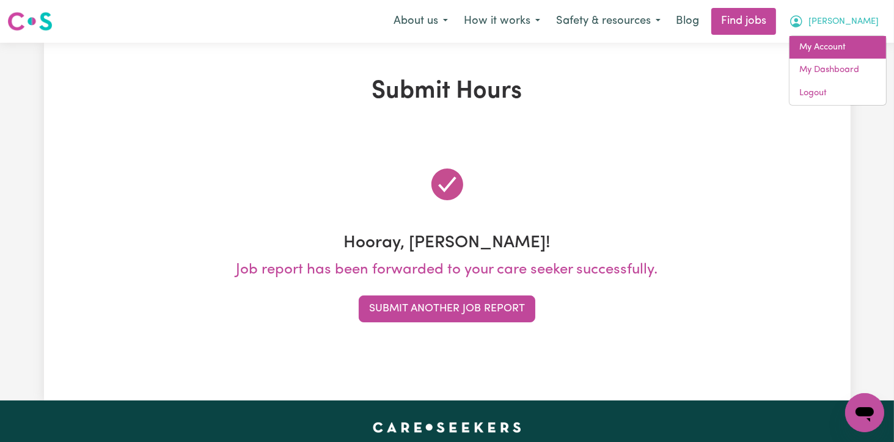
click at [828, 46] on link "My Account" at bounding box center [837, 47] width 97 height 23
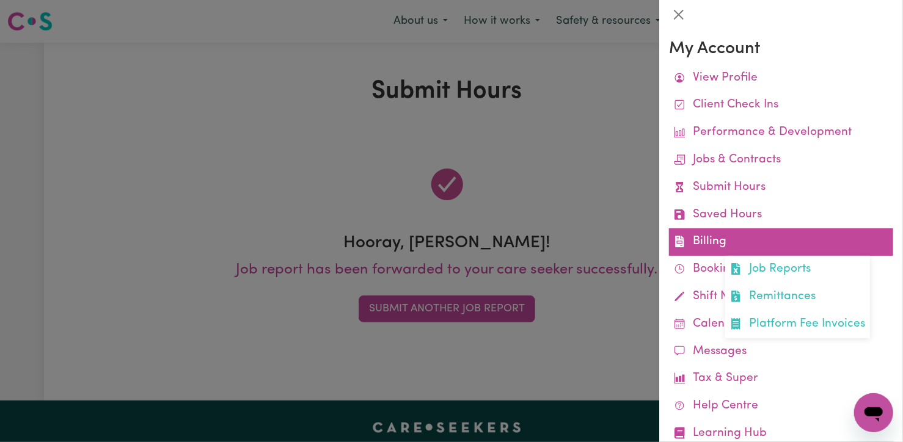
click at [712, 240] on link "Billing Job Reports Remittances Platform Fee Invoices" at bounding box center [781, 242] width 224 height 27
